Goal: Information Seeking & Learning: Learn about a topic

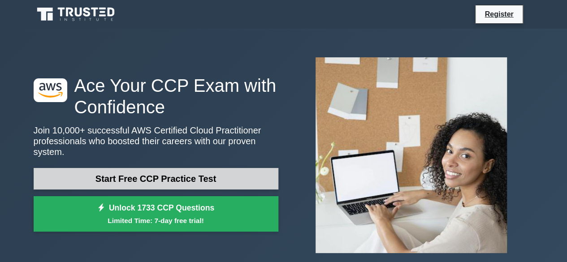
click at [145, 175] on link "Start Free CCP Practice Test" at bounding box center [156, 179] width 245 height 22
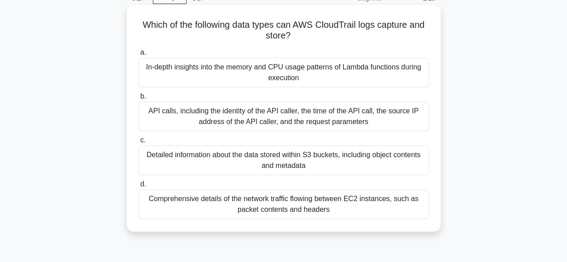
scroll to position [46, 0]
click at [248, 124] on div "API calls, including the identity of the API caller, the time of the API call, …" at bounding box center [284, 116] width 291 height 30
click at [139, 99] on input "b. API calls, including the identity of the API caller, the time of the API cal…" at bounding box center [139, 96] width 0 height 6
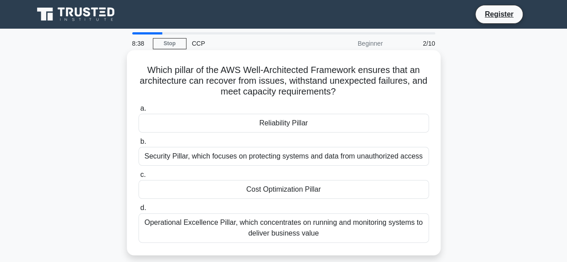
scroll to position [20, 0]
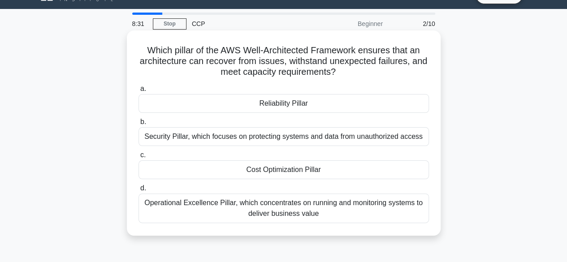
click at [267, 107] on div "Reliability Pillar" at bounding box center [284, 103] width 291 height 19
click at [139, 92] on input "a. Reliability Pillar" at bounding box center [139, 89] width 0 height 6
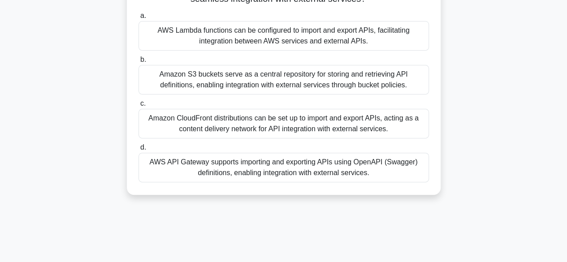
scroll to position [83, 0]
click at [260, 183] on div "Which AWS service enables you to import and export APIs, allowing for seamless …" at bounding box center [284, 81] width 307 height 220
click at [253, 170] on div "AWS API Gateway supports importing and exporting APIs using OpenAPI (Swagger) d…" at bounding box center [284, 167] width 291 height 30
click at [139, 150] on input "d. AWS API Gateway supports importing and exporting APIs using OpenAPI (Swagger…" at bounding box center [139, 147] width 0 height 6
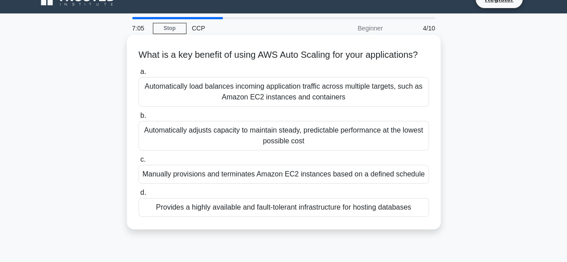
scroll to position [17, 0]
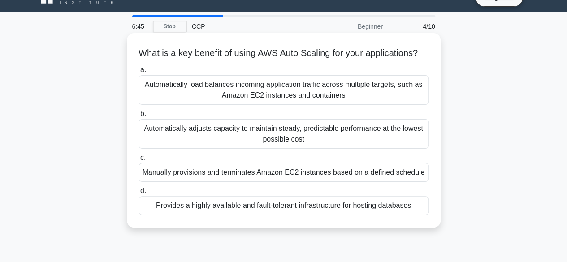
click at [284, 139] on div "Automatically adjusts capacity to maintain steady, predictable performance at t…" at bounding box center [284, 134] width 291 height 30
click at [139, 117] on input "b. Automatically adjusts capacity to maintain steady, predictable performance a…" at bounding box center [139, 114] width 0 height 6
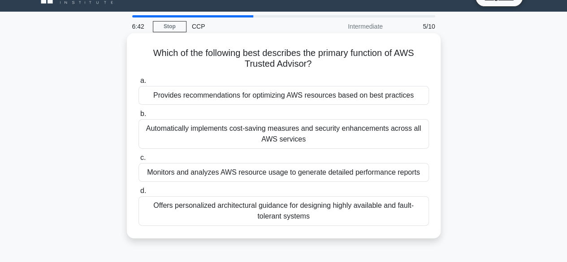
scroll to position [0, 0]
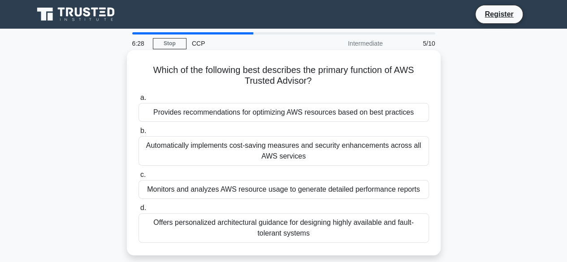
click at [290, 114] on div "Provides recommendations for optimizing AWS resources based on best practices" at bounding box center [284, 112] width 291 height 19
click at [139, 101] on input "a. Provides recommendations for optimizing AWS resources based on best practices" at bounding box center [139, 98] width 0 height 6
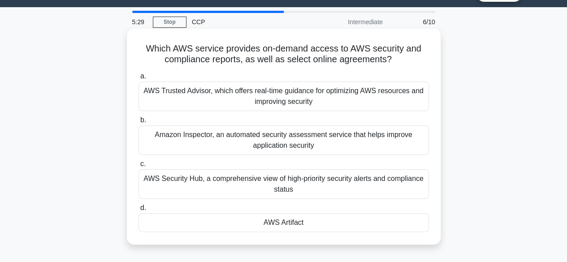
scroll to position [23, 0]
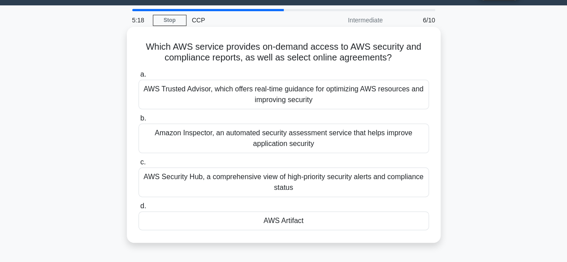
click at [367, 181] on div "AWS Security Hub, a comprehensive view of high-priority security alerts and com…" at bounding box center [284, 183] width 291 height 30
click at [139, 165] on input "c. AWS Security Hub, a comprehensive view of high-priority security alerts and …" at bounding box center [139, 163] width 0 height 6
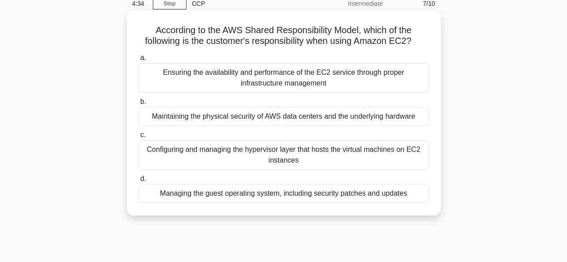
scroll to position [41, 0]
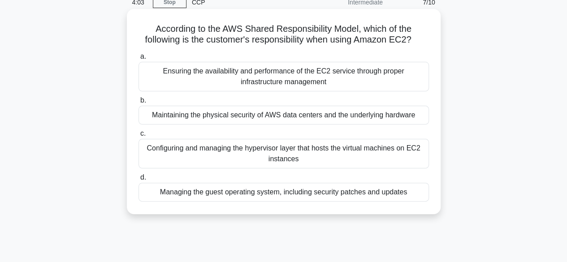
click at [367, 157] on div "Configuring and managing the hypervisor layer that hosts the virtual machines o…" at bounding box center [284, 154] width 291 height 30
click at [139, 137] on input "c. Configuring and managing the hypervisor layer that hosts the virtual machine…" at bounding box center [139, 134] width 0 height 6
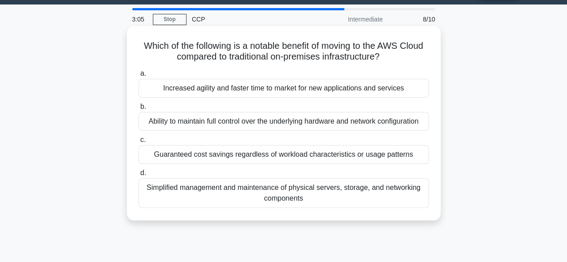
scroll to position [19, 0]
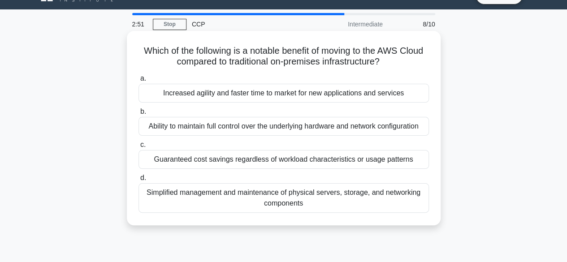
click at [230, 95] on div "Increased agility and faster time to market for new applications and services" at bounding box center [284, 93] width 291 height 19
click at [139, 82] on input "a. Increased agility and faster time to market for new applications and services" at bounding box center [139, 79] width 0 height 6
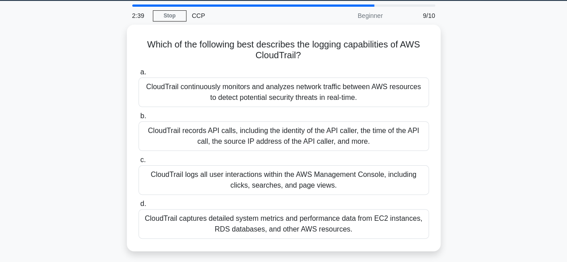
scroll to position [28, 0]
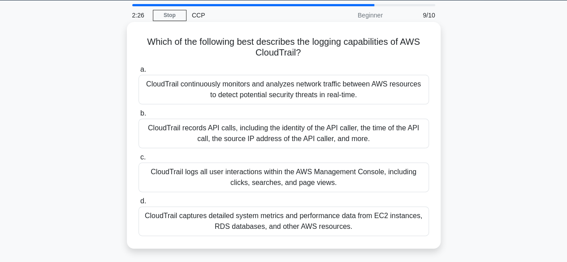
click at [261, 175] on div "CloudTrail logs all user interactions within the AWS Management Console, includ…" at bounding box center [284, 178] width 291 height 30
click at [139, 161] on input "c. CloudTrail logs all user interactions within the AWS Management Console, inc…" at bounding box center [139, 158] width 0 height 6
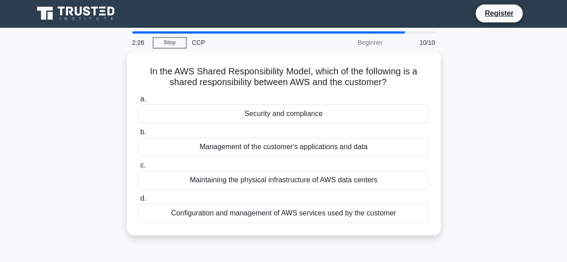
scroll to position [0, 0]
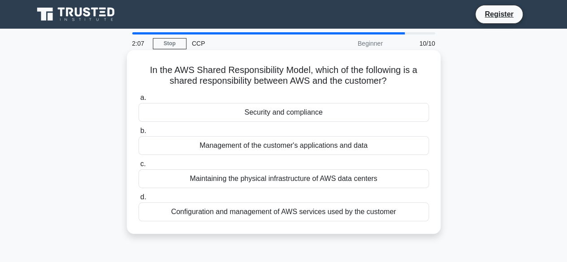
click at [361, 213] on div "Configuration and management of AWS services used by the customer" at bounding box center [284, 212] width 291 height 19
click at [139, 200] on input "d. Configuration and management of AWS services used by the customer" at bounding box center [139, 198] width 0 height 6
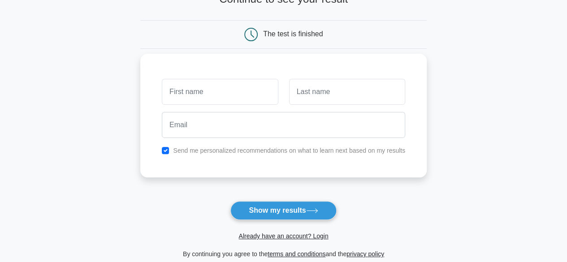
scroll to position [72, 0]
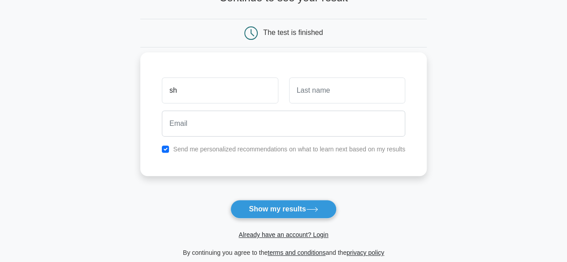
type input "s"
type input "[DEMOGRAPHIC_DATA]"
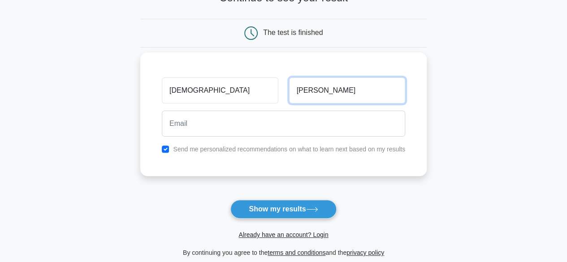
type input "[PERSON_NAME]"
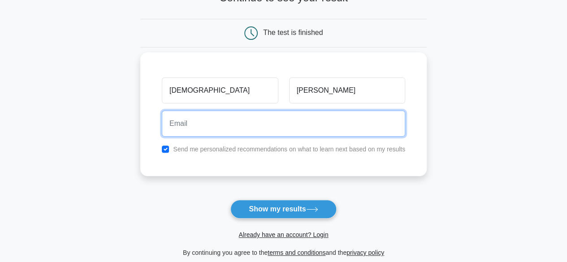
click at [194, 128] on input "email" at bounding box center [284, 124] width 244 height 26
type input "s"
click at [295, 117] on input "email" at bounding box center [284, 124] width 244 height 26
type input "[EMAIL_ADDRESS][DOMAIN_NAME]"
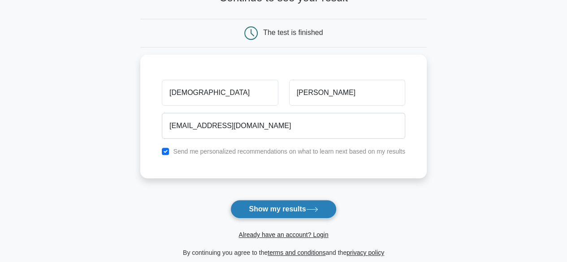
click at [274, 205] on button "Show my results" at bounding box center [284, 209] width 106 height 19
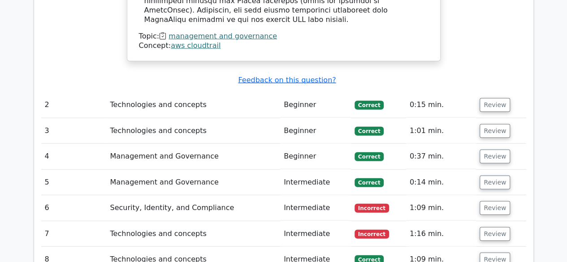
scroll to position [1044, 0]
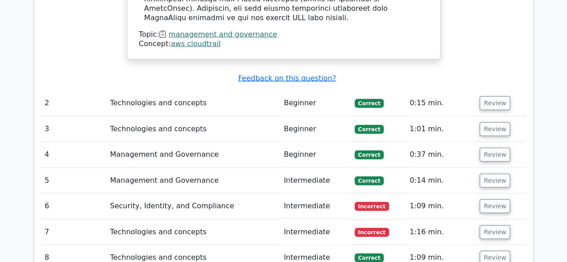
click at [324, 194] on td "Intermediate" at bounding box center [315, 207] width 71 height 26
click at [500, 200] on button "Review" at bounding box center [495, 207] width 30 height 14
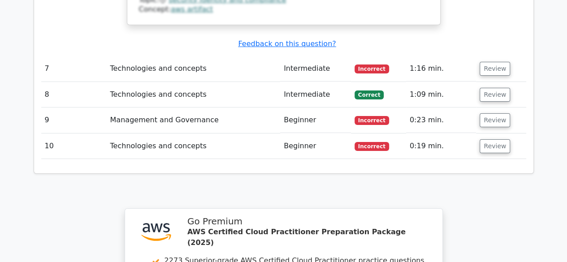
scroll to position [1599, 0]
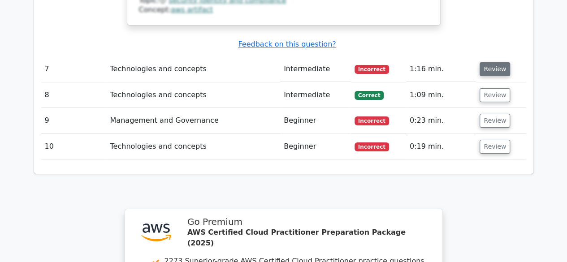
click at [498, 62] on button "Review" at bounding box center [495, 69] width 30 height 14
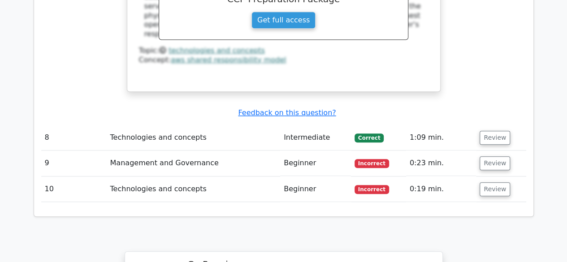
scroll to position [1962, 0]
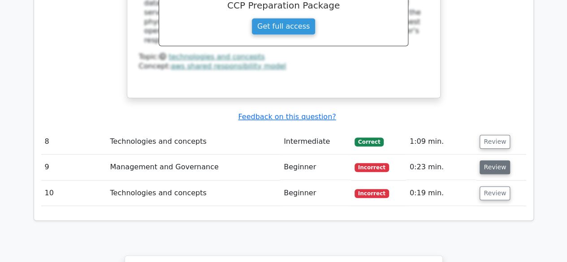
click at [495, 161] on button "Review" at bounding box center [495, 168] width 30 height 14
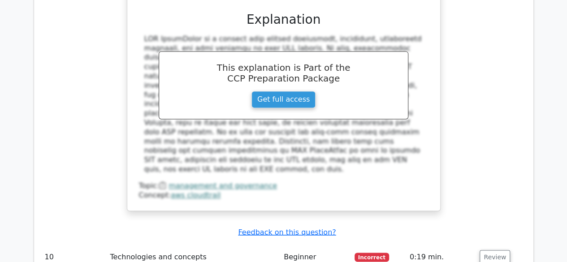
scroll to position [2361, 0]
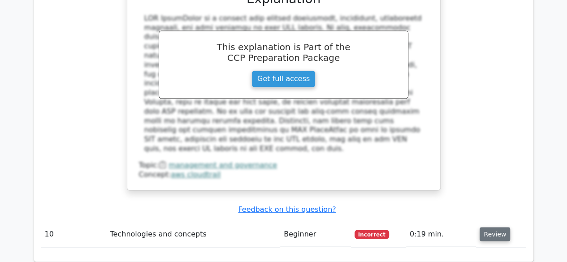
click at [492, 227] on button "Review" at bounding box center [495, 234] width 30 height 14
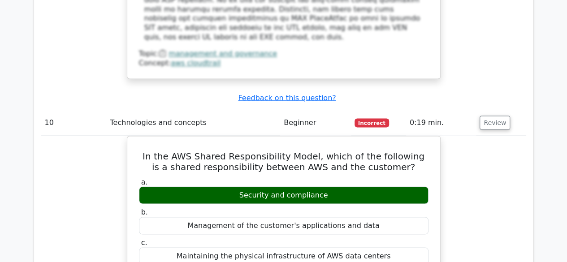
scroll to position [2473, 0]
